Goal: Task Accomplishment & Management: Manage account settings

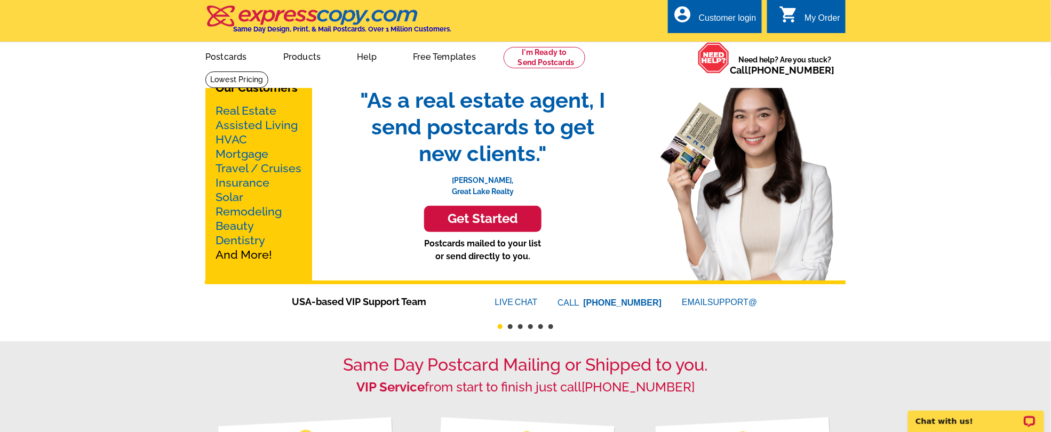
click at [708, 23] on div "Customer login" at bounding box center [728, 20] width 58 height 15
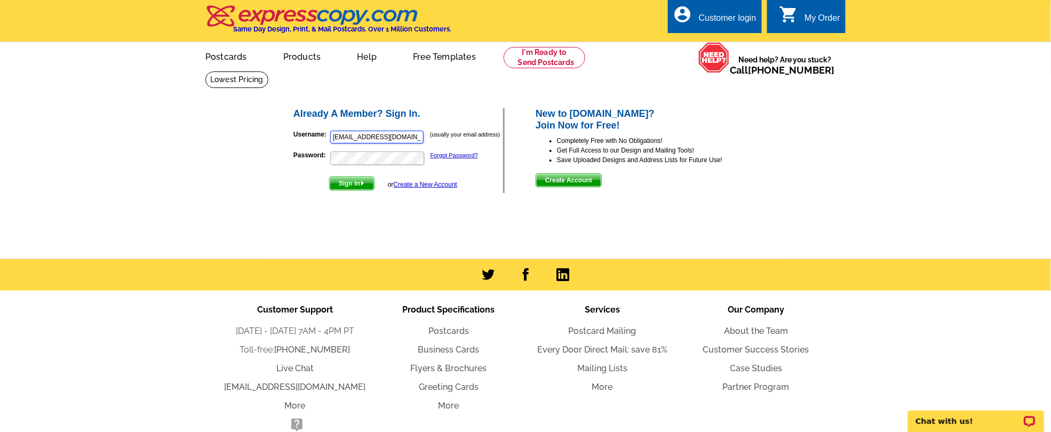
click at [342, 138] on input "jklein@parkerandklein.com" at bounding box center [376, 137] width 93 height 13
type input "ashley@parkerandklein.com"
click at [340, 187] on span "Sign In" at bounding box center [352, 183] width 44 height 13
